Goal: Task Accomplishment & Management: Manage account settings

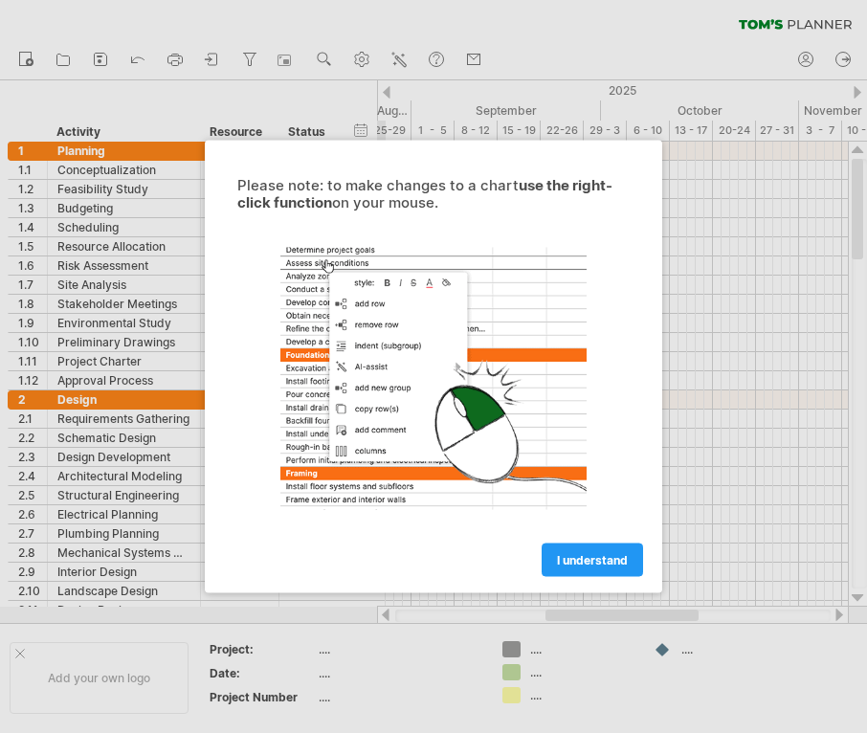
click at [604, 561] on span "I understand" at bounding box center [592, 560] width 71 height 14
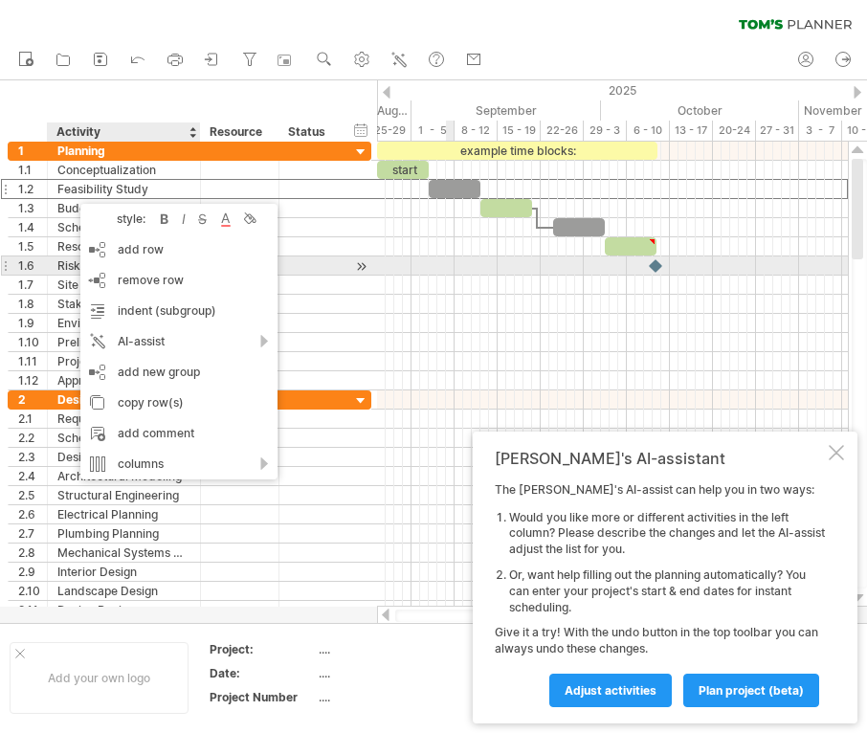
click at [454, 260] on div at bounding box center [612, 265] width 471 height 19
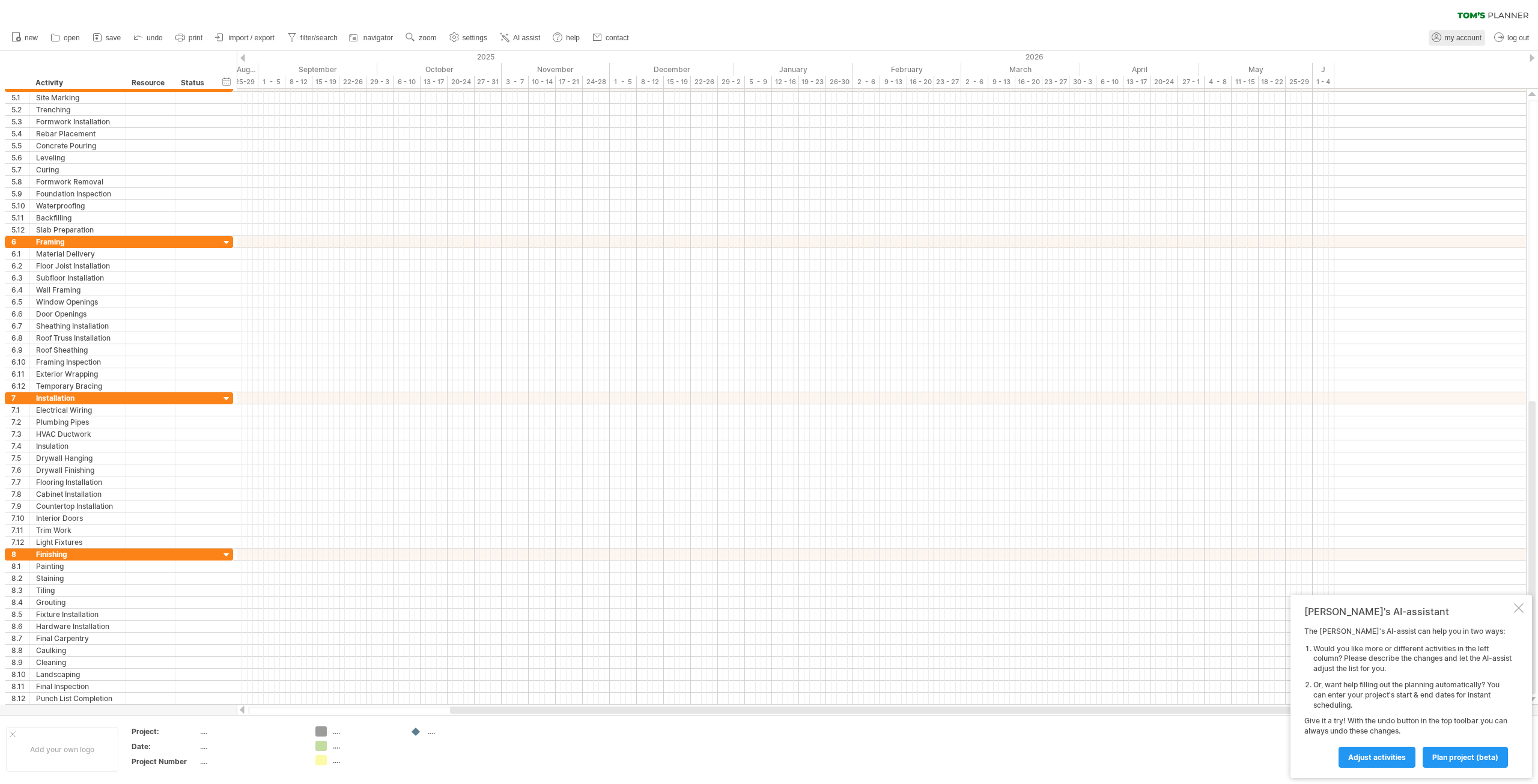
click at [544, 39] on span "my account" at bounding box center [1463, 38] width 36 height 8
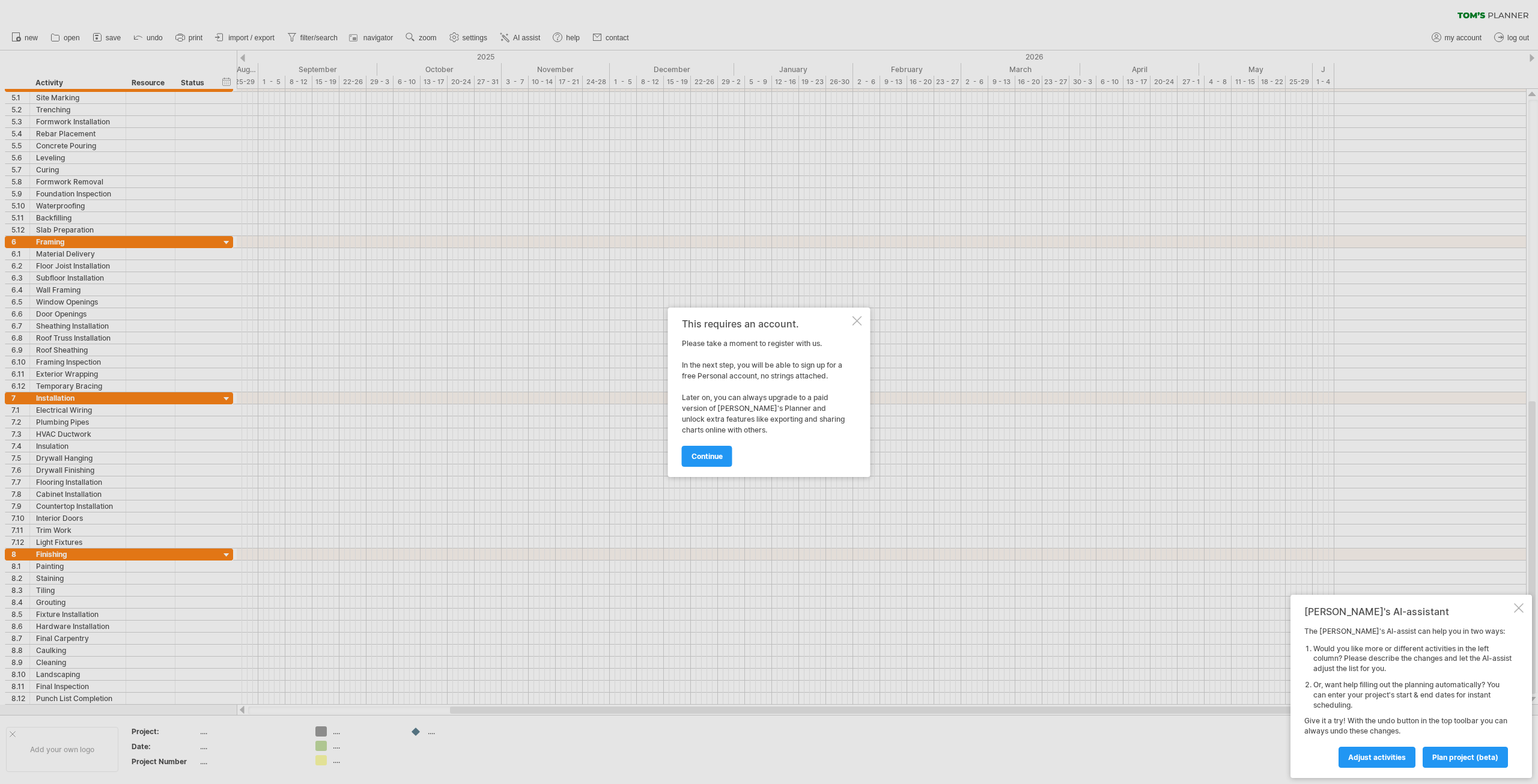
click at [544, 321] on div at bounding box center [857, 320] width 9 height 9
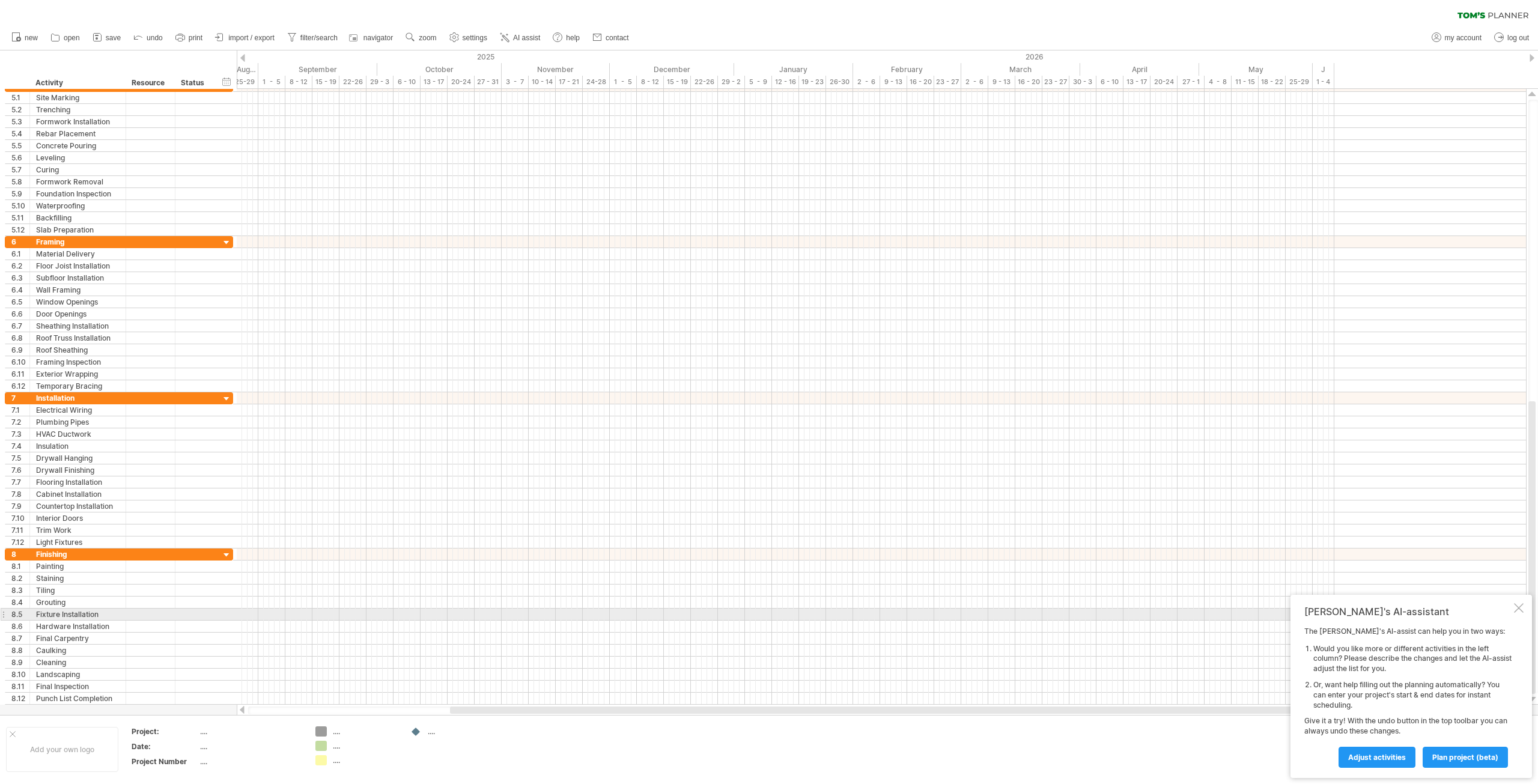
click at [544, 459] on div "[PERSON_NAME]'s AI-assistant The [PERSON_NAME]'s AI-assist can help you in two …" at bounding box center [1411, 686] width 242 height 183
click at [544, 459] on div at bounding box center [1518, 608] width 9 height 9
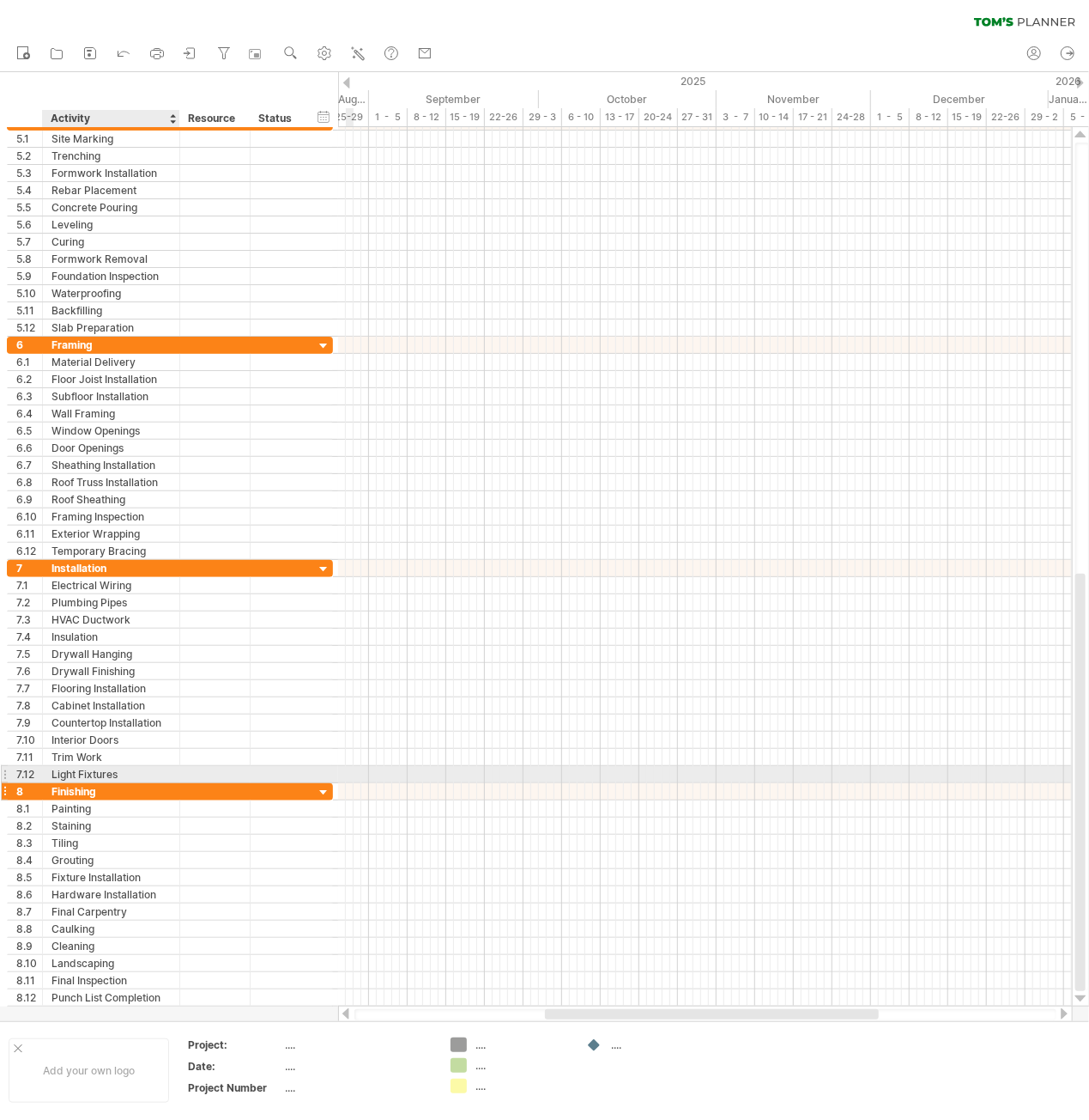
click at [160, 657] on div "Finishing" at bounding box center [110, 792] width 119 height 16
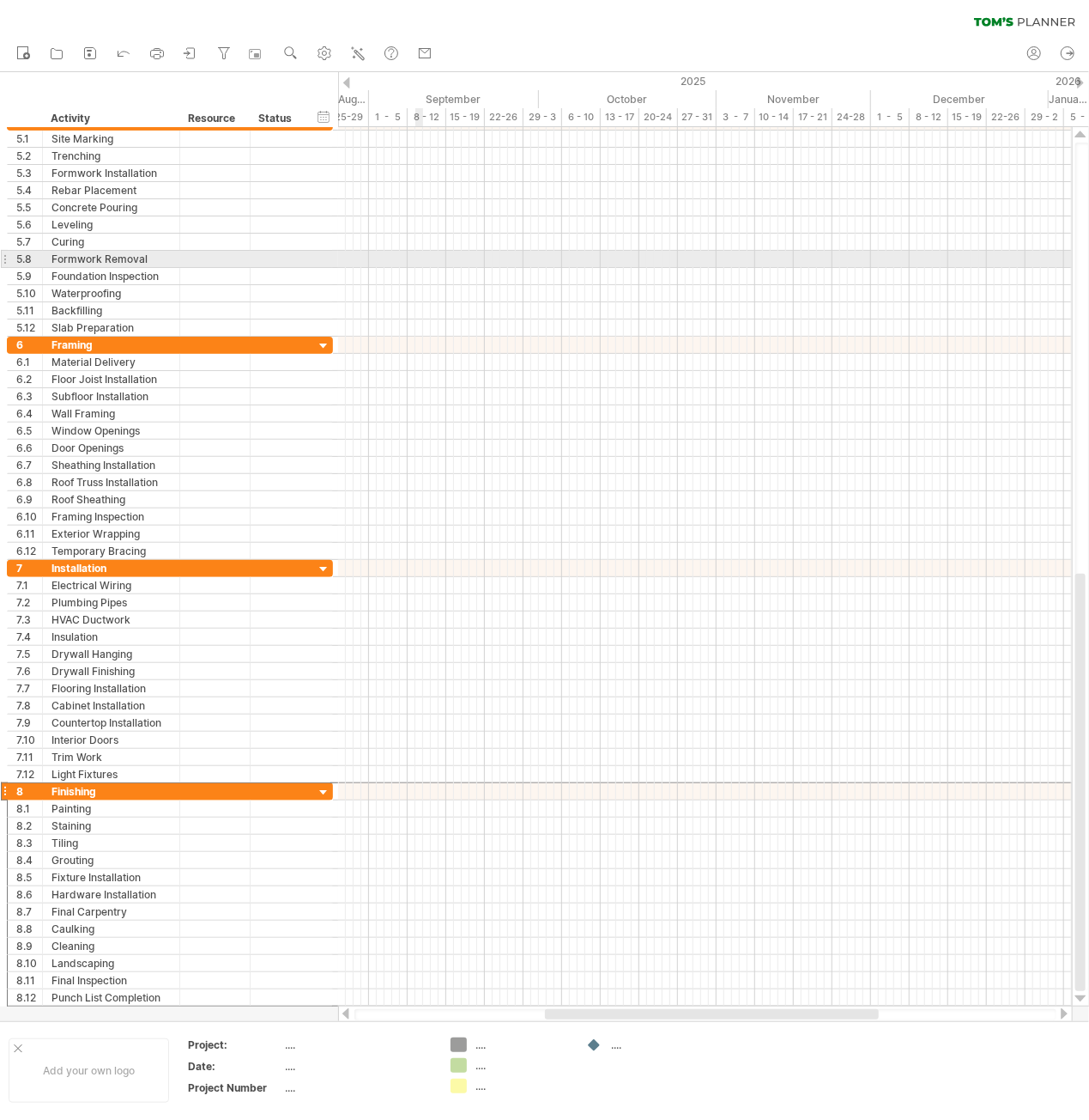
click at [426, 255] on div at bounding box center [705, 258] width 734 height 17
click at [388, 253] on div at bounding box center [705, 258] width 734 height 17
